Goal: Task Accomplishment & Management: Manage account settings

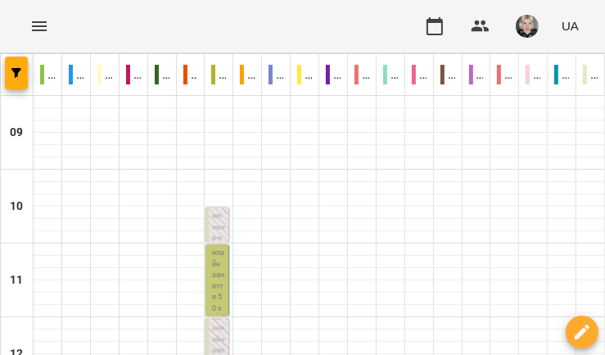
scroll to position [124, 0]
click at [213, 193] on p "Індивідуальне онлайн заняття 50 хв рівні А1-В1 - Хотинецький Максим" at bounding box center [218, 309] width 13 height 233
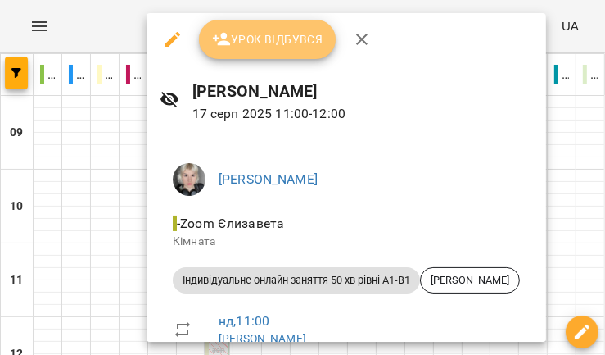
click at [279, 47] on span "Урок відбувся" at bounding box center [267, 39] width 111 height 20
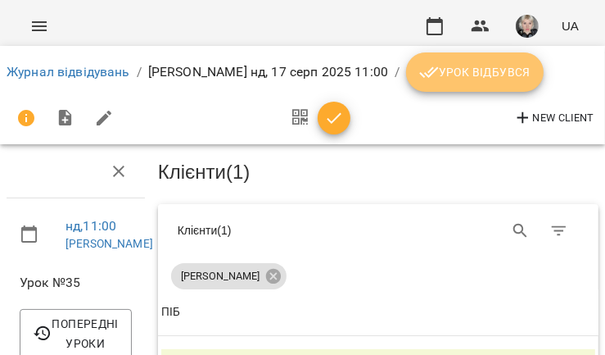
click at [419, 75] on icon "breadcrumb" at bounding box center [429, 72] width 20 height 20
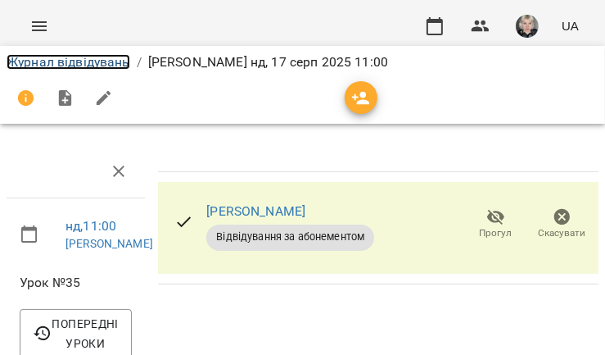
click at [93, 57] on link "Журнал відвідувань" at bounding box center [69, 62] width 124 height 16
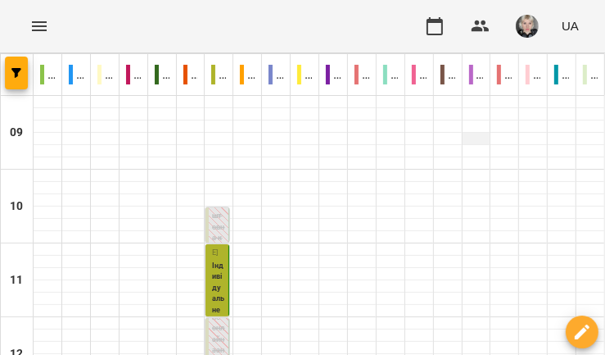
scroll to position [353, 0]
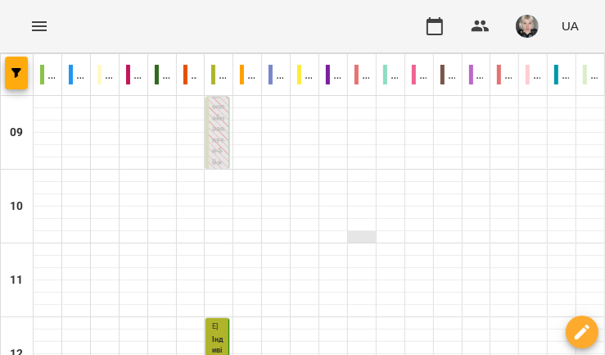
scroll to position [392, 0]
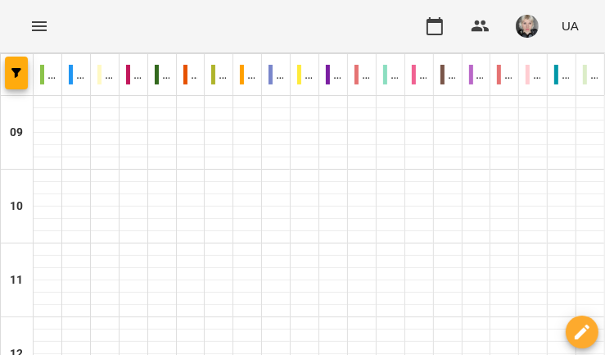
scroll to position [705, 0]
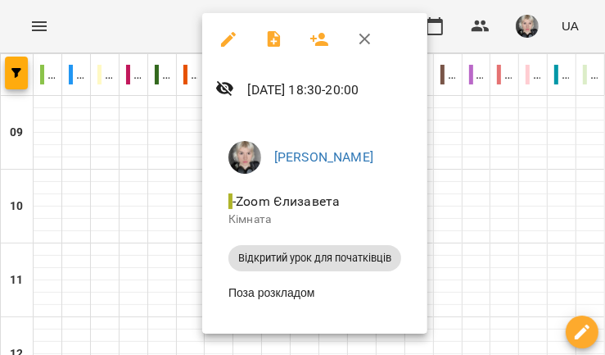
click at [164, 161] on div at bounding box center [302, 177] width 605 height 355
